Goal: Book appointment/travel/reservation

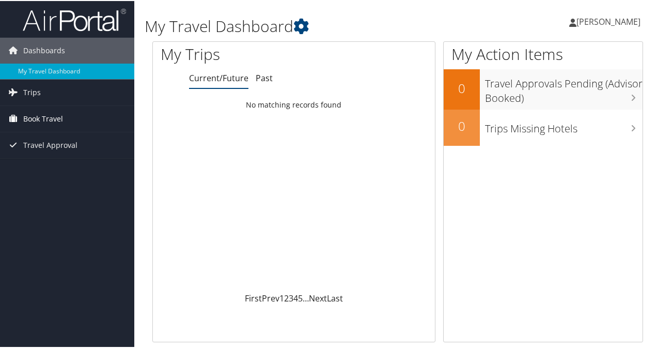
click at [49, 115] on span "Book Travel" at bounding box center [43, 118] width 40 height 26
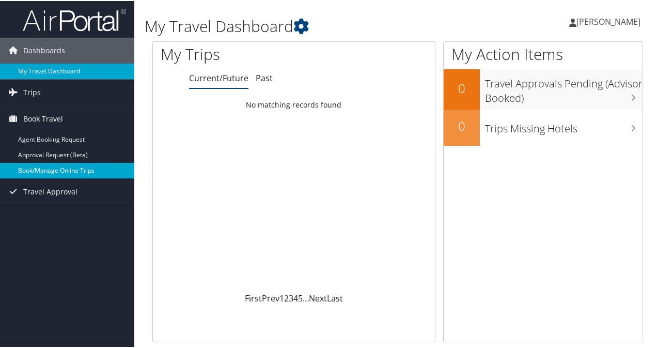
click at [45, 172] on link "Book/Manage Online Trips" at bounding box center [67, 169] width 134 height 15
